Goal: Information Seeking & Learning: Learn about a topic

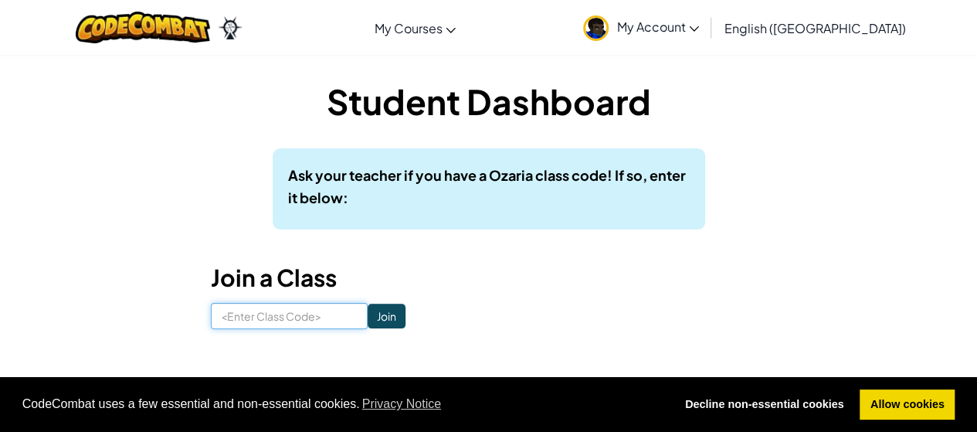
click at [315, 313] on input at bounding box center [289, 316] width 157 height 26
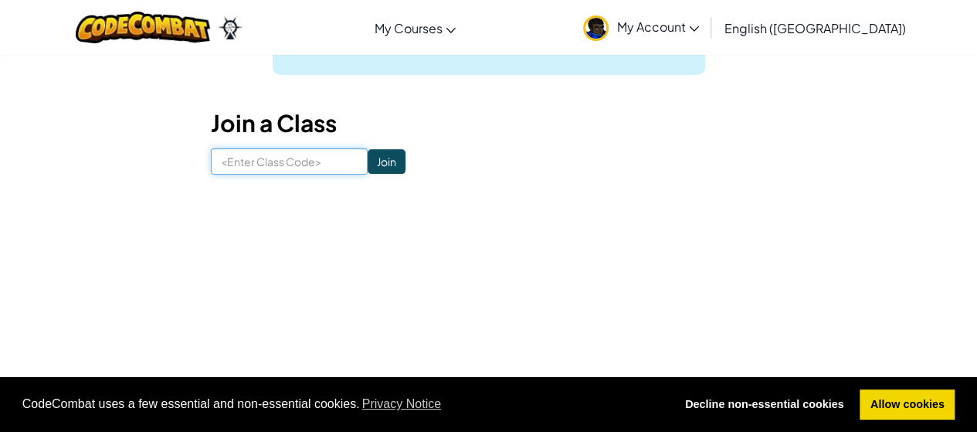
scroll to position [77, 0]
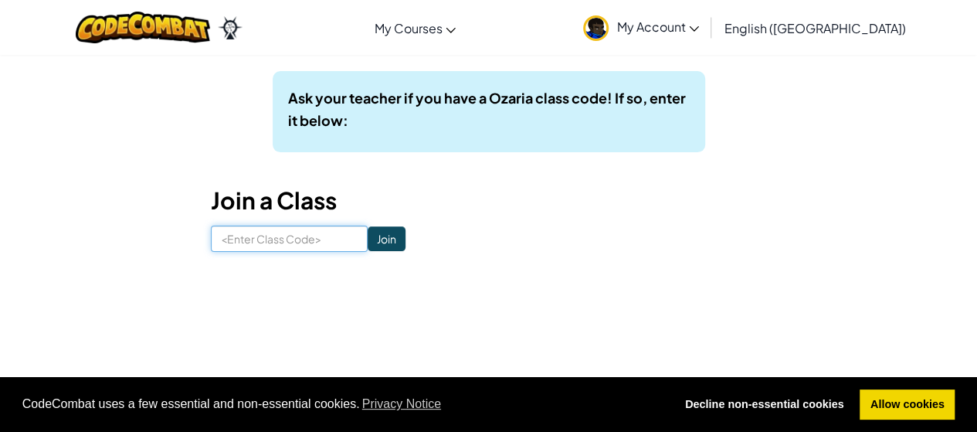
paste input "MilkFoodDraw"
type input "MilkFoodDraw"
click at [371, 242] on input "Join" at bounding box center [386, 238] width 38 height 25
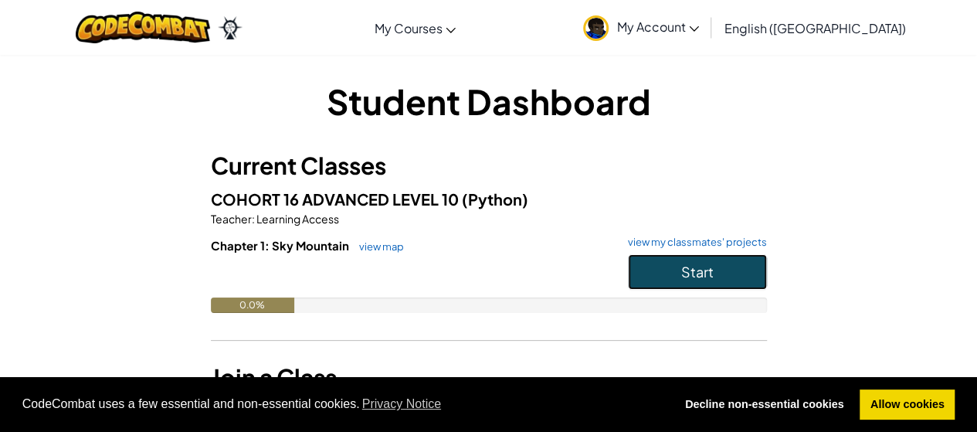
click at [717, 261] on button "Start" at bounding box center [697, 272] width 139 height 36
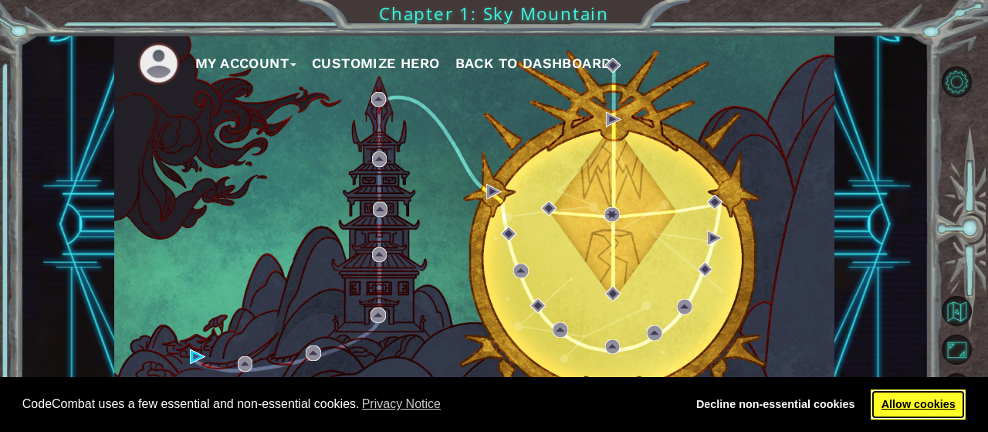
click at [927, 396] on link "Allow cookies" at bounding box center [918, 404] width 95 height 31
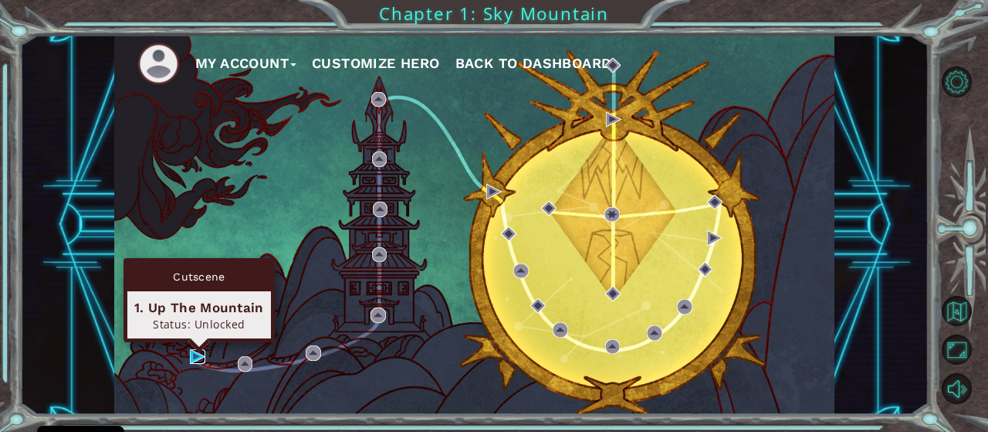
click at [195, 353] on img at bounding box center [197, 356] width 15 height 15
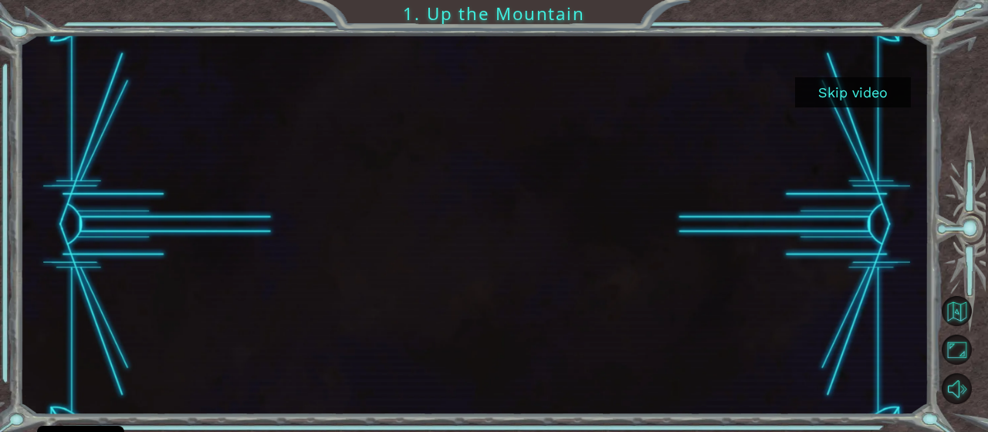
click at [896, 103] on button "Skip video" at bounding box center [853, 92] width 116 height 30
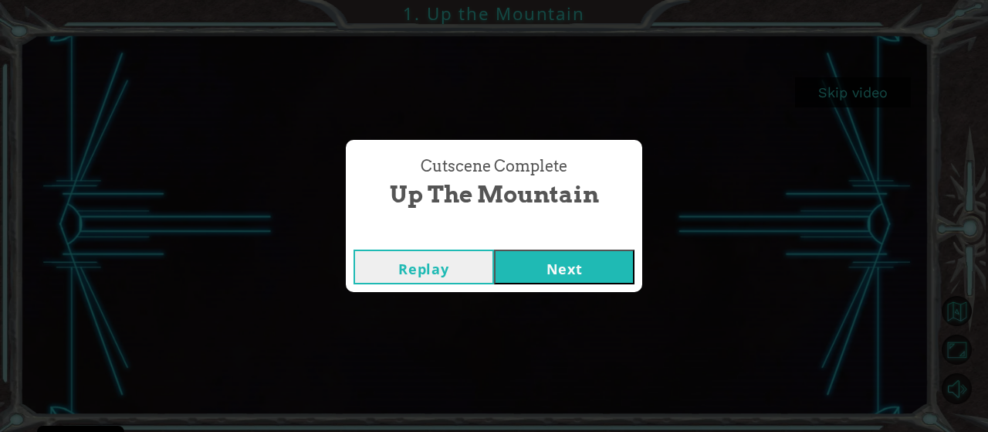
click at [544, 264] on button "Next" at bounding box center [564, 266] width 141 height 35
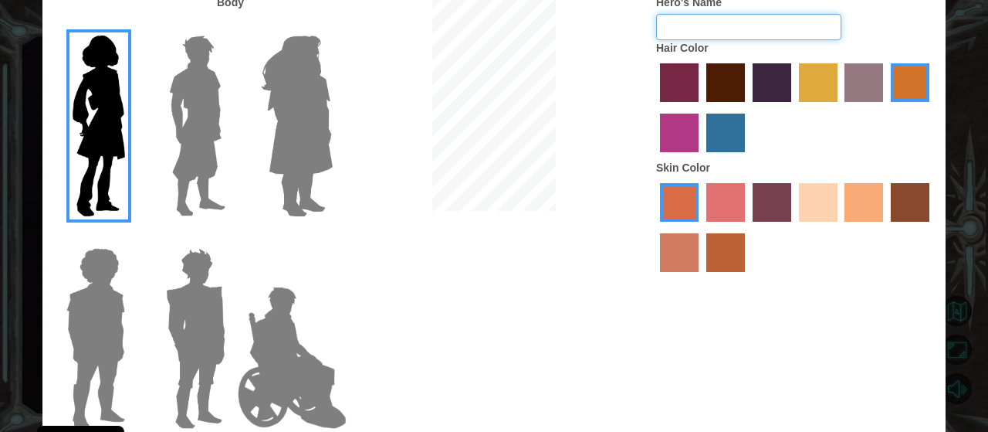
click at [708, 24] on input "Hero's Name" at bounding box center [748, 27] width 185 height 26
type input "[PERSON_NAME]"
click at [730, 257] on label "smoke tree skin color" at bounding box center [725, 252] width 39 height 39
click at [701, 277] on input "smoke tree skin color" at bounding box center [701, 277] width 0 height 0
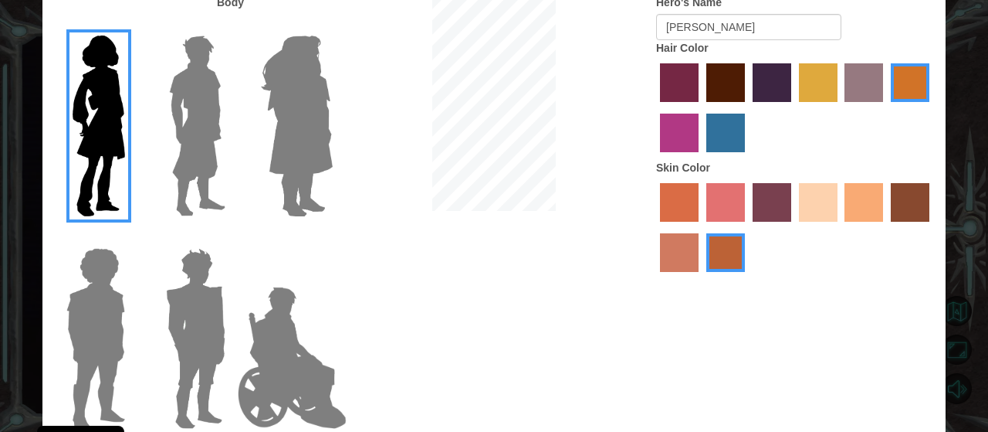
click at [728, 78] on label "maroon hair color" at bounding box center [725, 82] width 39 height 39
click at [701, 107] on input "maroon hair color" at bounding box center [701, 107] width 0 height 0
click at [162, 132] on label at bounding box center [192, 125] width 77 height 193
click at [232, 25] on input "Hero Lars" at bounding box center [232, 25] width 0 height 0
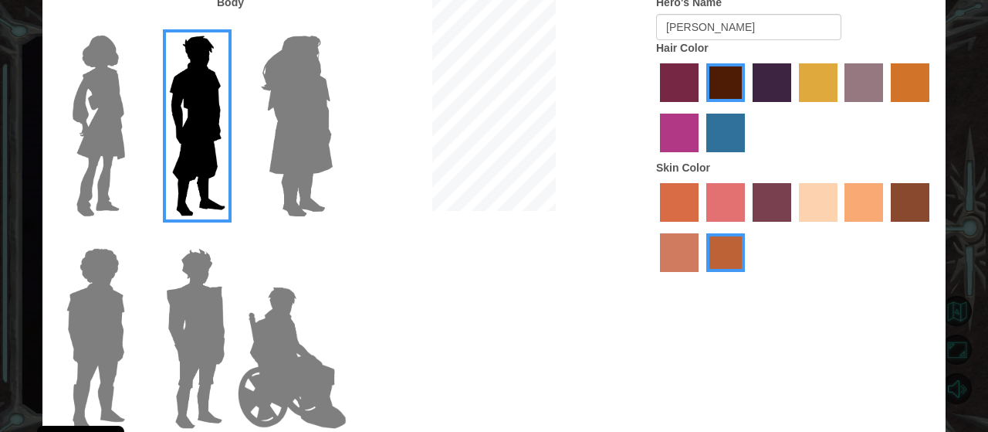
click at [77, 280] on img at bounding box center [95, 338] width 71 height 193
click at [131, 238] on input "Hero Steven" at bounding box center [131, 238] width 0 height 0
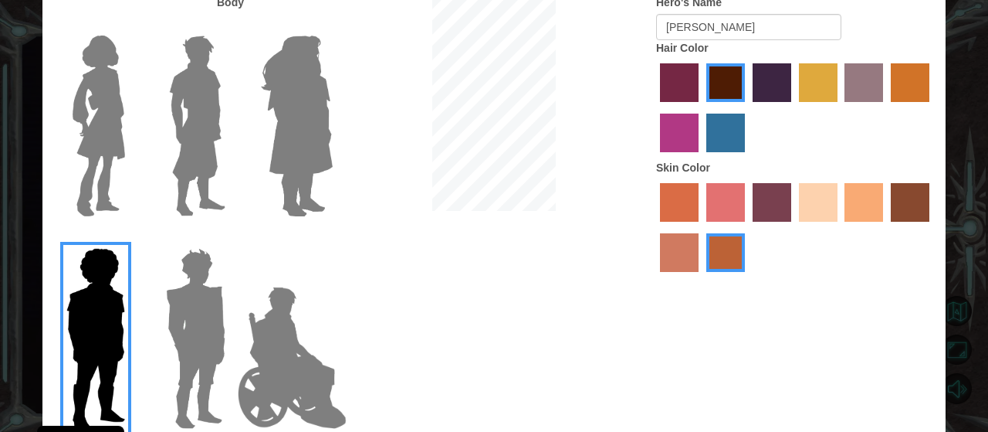
click at [232, 238] on input "Hero Garnet" at bounding box center [232, 238] width 0 height 0
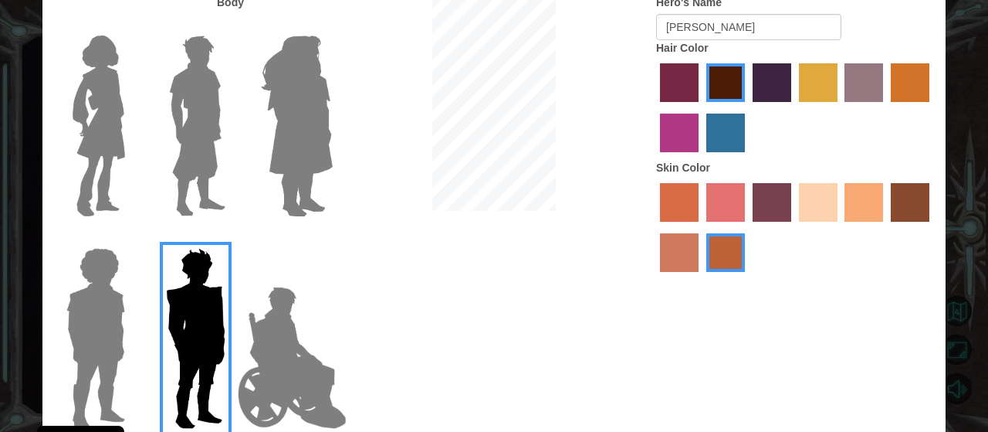
click at [332, 238] on input "Hero Jamie" at bounding box center [332, 238] width 0 height 0
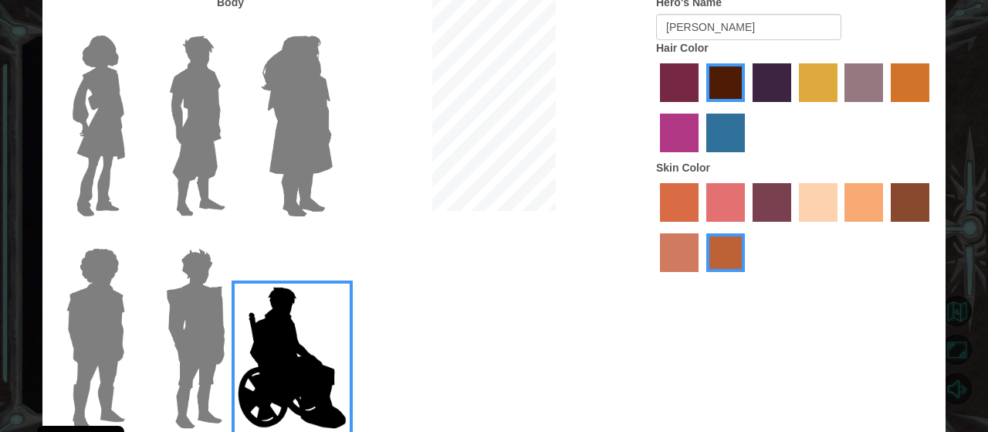
click at [131, 25] on input "Hero Connie" at bounding box center [131, 25] width 0 height 0
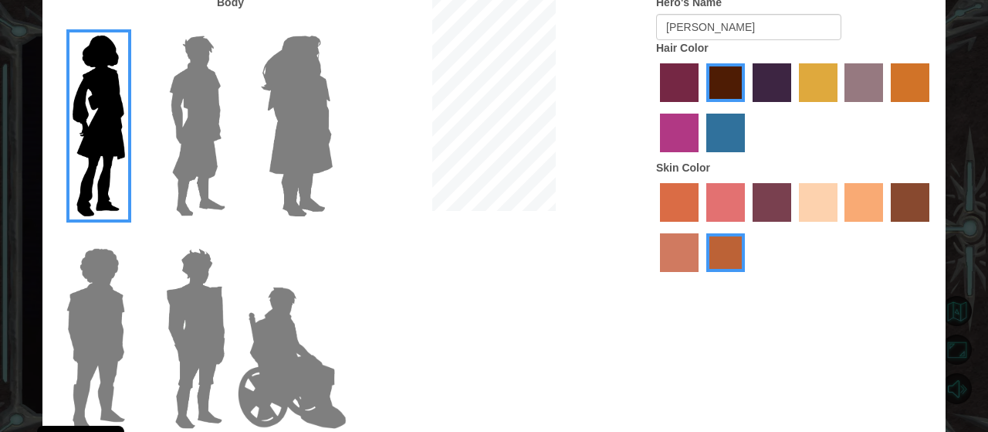
click at [232, 25] on input "Hero Lars" at bounding box center [232, 25] width 0 height 0
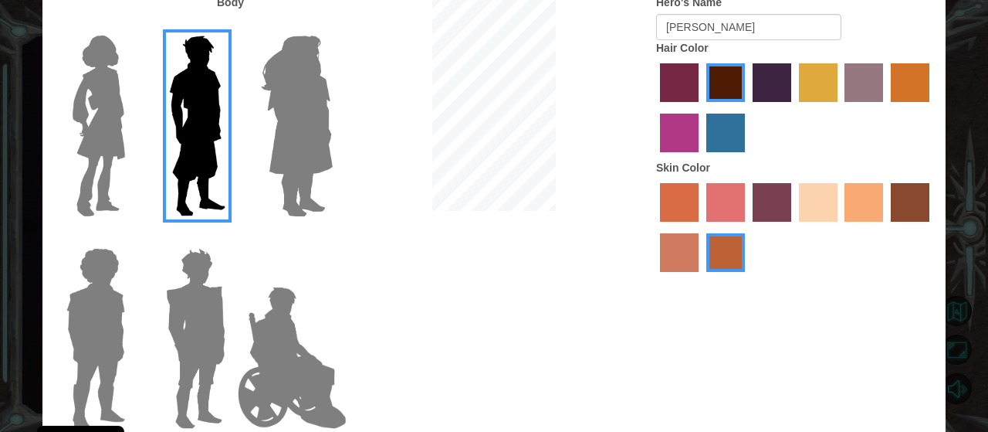
click at [85, 298] on img at bounding box center [95, 338] width 71 height 193
click at [131, 238] on input "Hero Steven" at bounding box center [131, 238] width 0 height 0
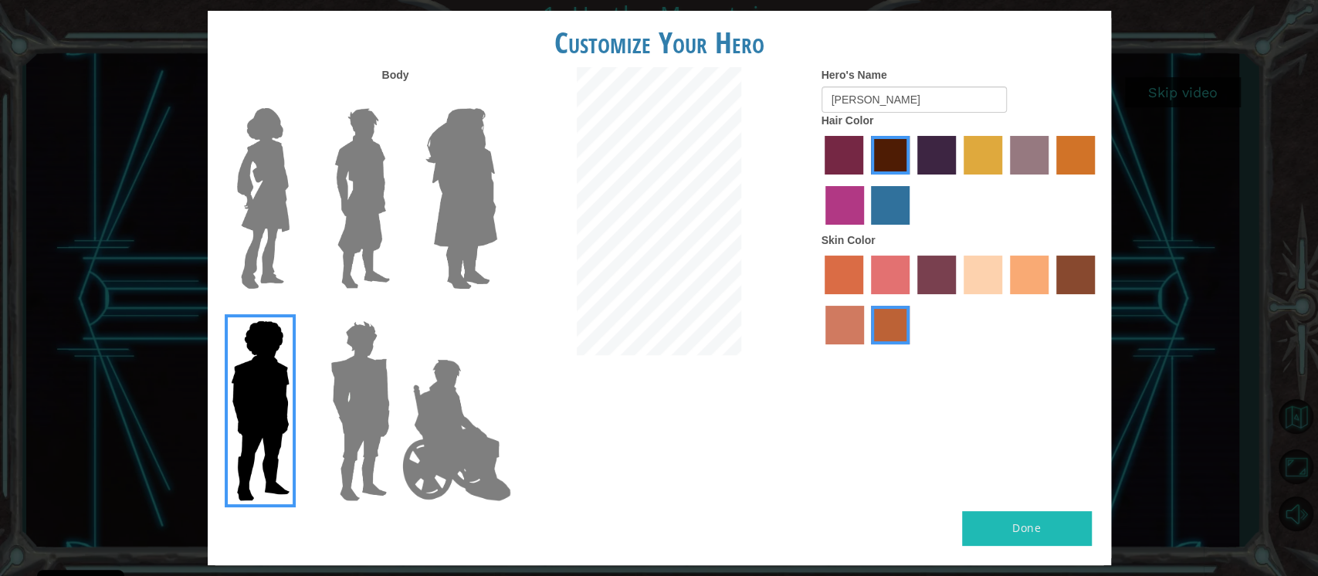
drag, startPoint x: 917, startPoint y: 0, endPoint x: 867, endPoint y: 19, distance: 53.5
click at [867, 19] on div "Customize Your Hero" at bounding box center [659, 39] width 903 height 56
click at [976, 431] on button "Done" at bounding box center [1027, 528] width 130 height 35
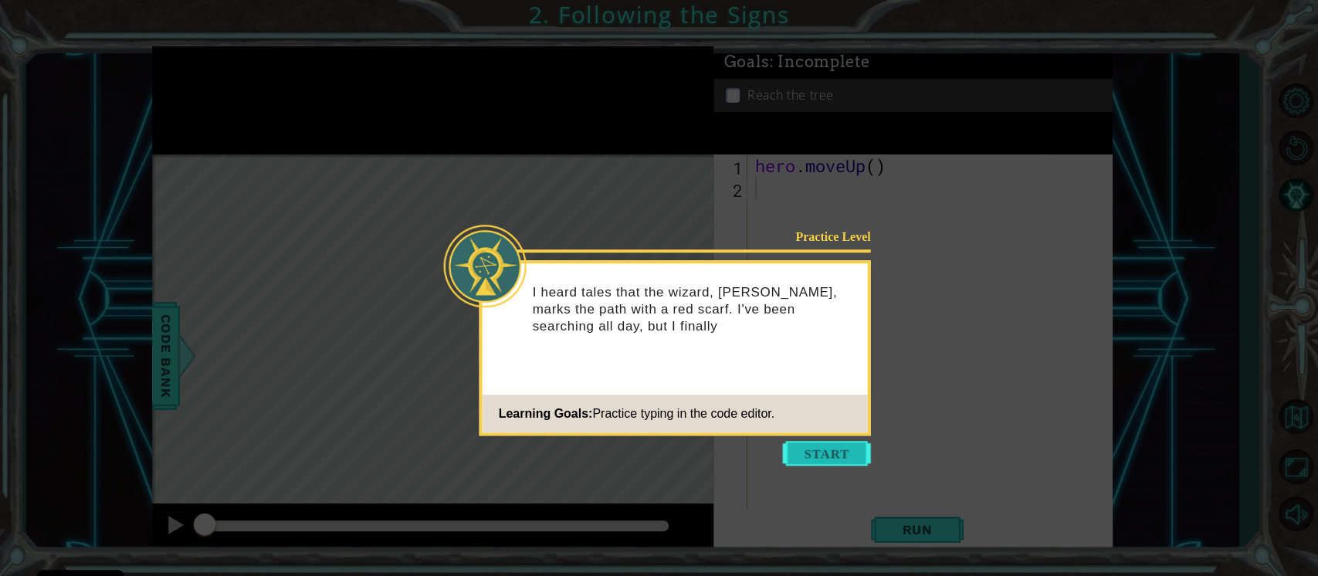
click at [838, 431] on button "Start" at bounding box center [827, 453] width 88 height 25
